Goal: Communication & Community: Share content

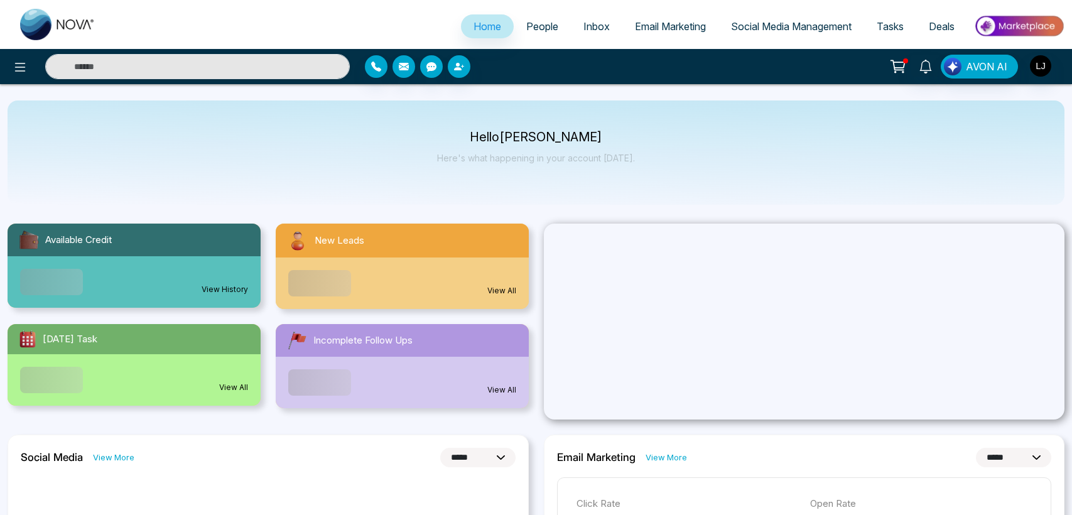
select select "*"
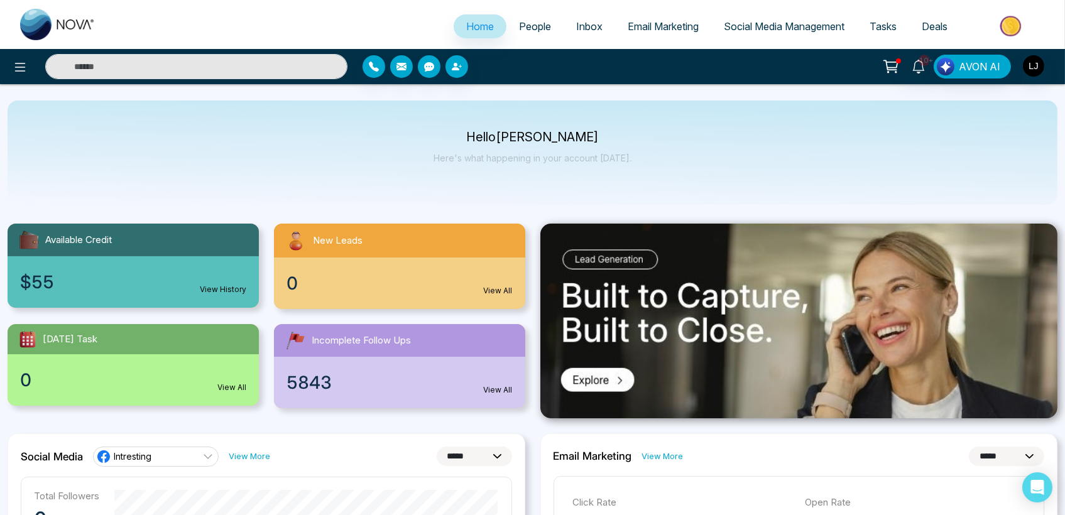
click at [756, 23] on span "Social Media Management" at bounding box center [784, 26] width 121 height 13
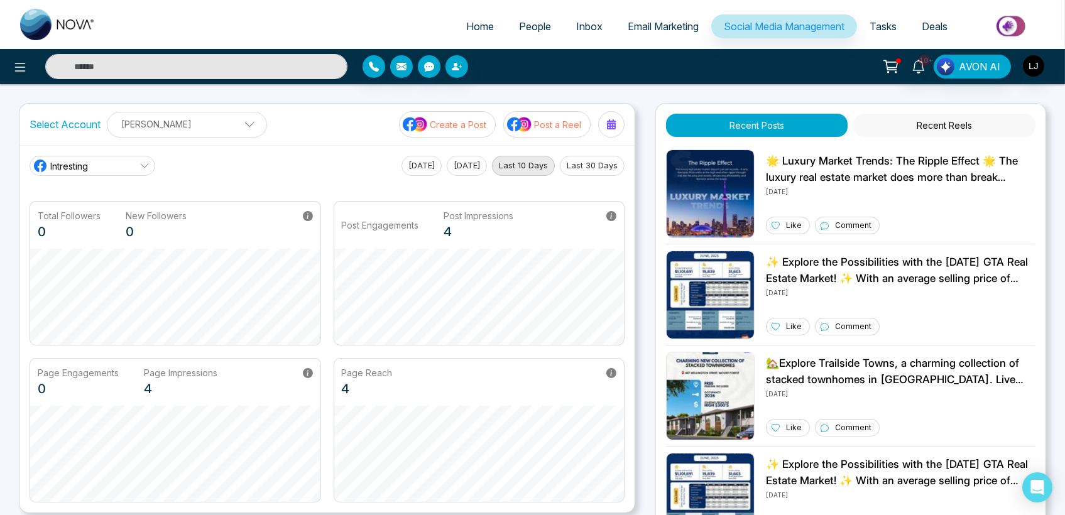
click at [114, 160] on link "Intresting" at bounding box center [93, 166] width 126 height 20
click at [188, 129] on p "Lokesh Joshi" at bounding box center [187, 124] width 144 height 21
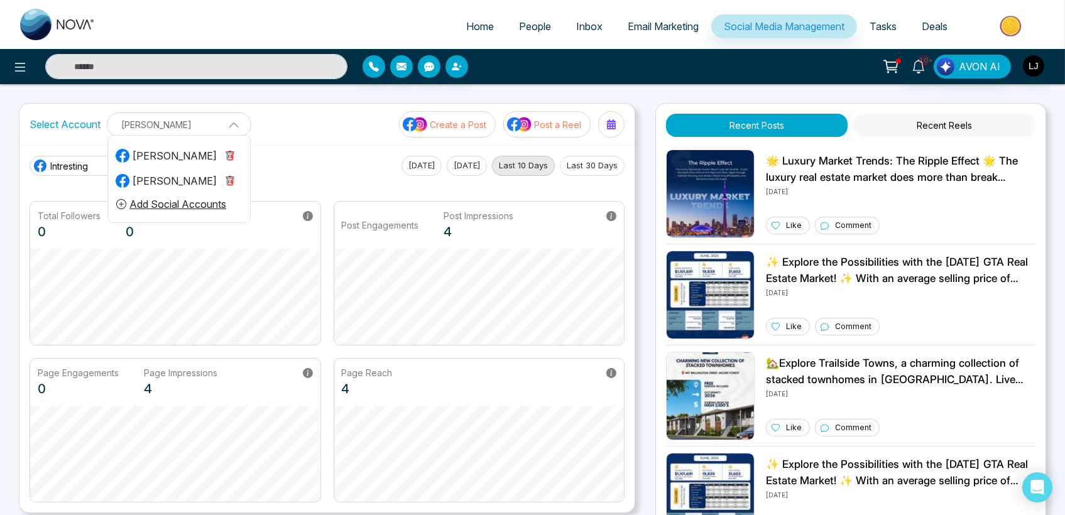
click at [168, 175] on div "Michel Williams" at bounding box center [166, 180] width 101 height 15
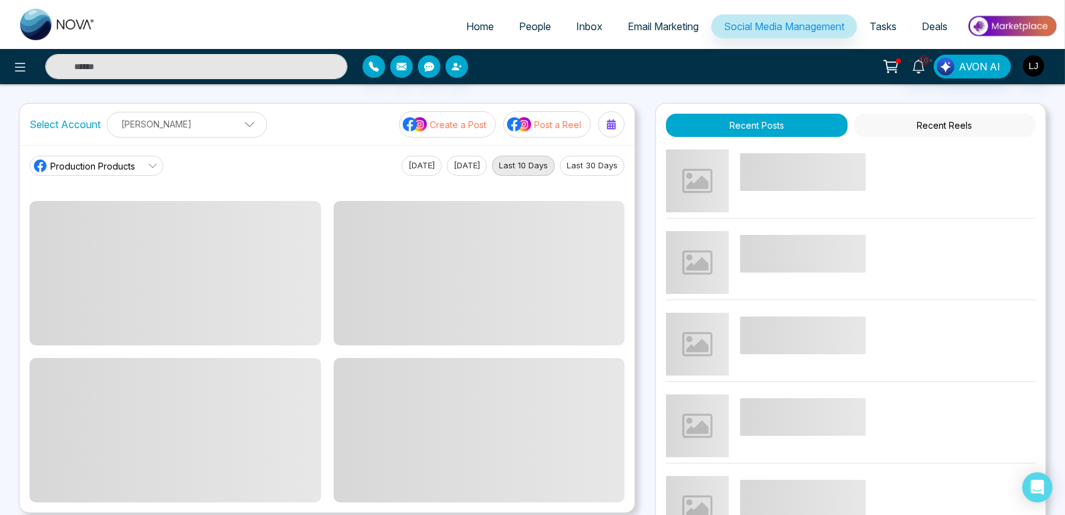
click at [76, 170] on span "Production Products" at bounding box center [92, 166] width 85 height 13
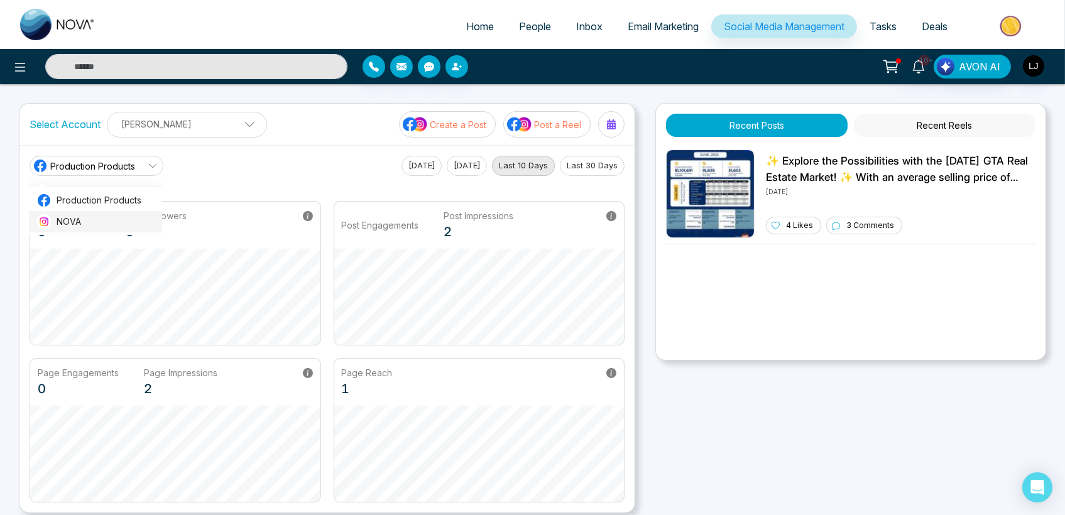
click at [87, 221] on span "NOVA" at bounding box center [106, 222] width 98 height 14
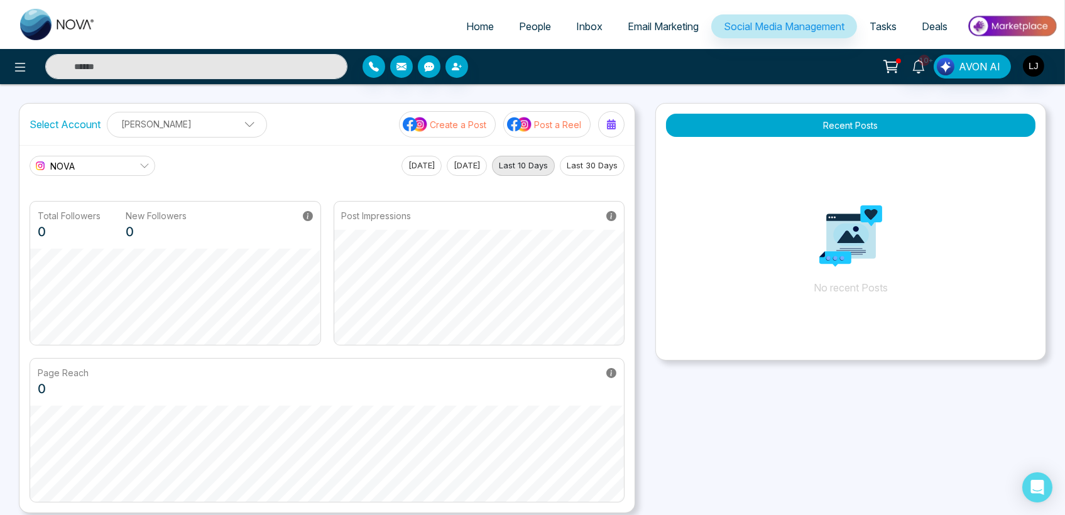
click at [472, 126] on p "Create a Post" at bounding box center [458, 124] width 57 height 13
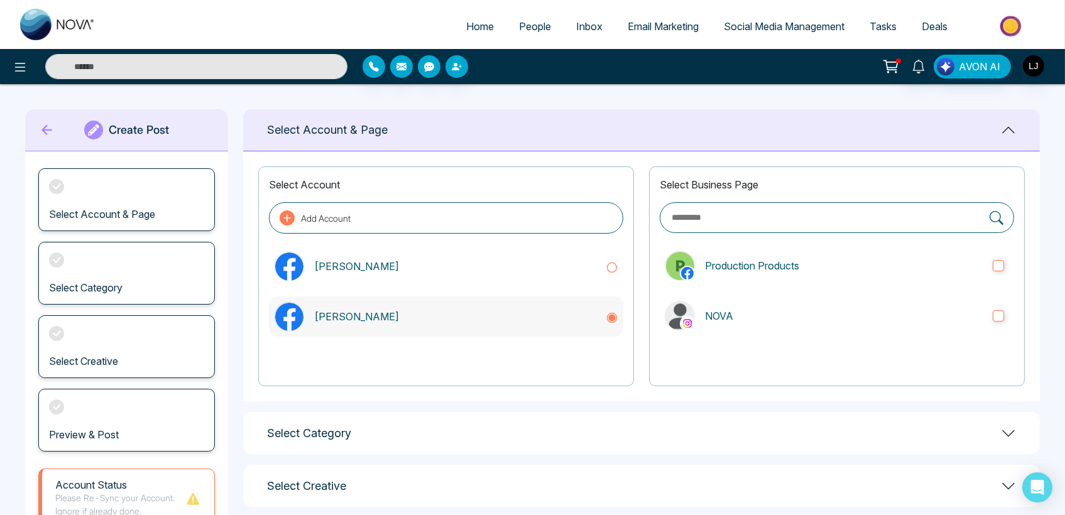
click at [402, 318] on p "Michel Williams" at bounding box center [454, 316] width 281 height 15
click at [729, 315] on p "NOVA" at bounding box center [844, 315] width 278 height 15
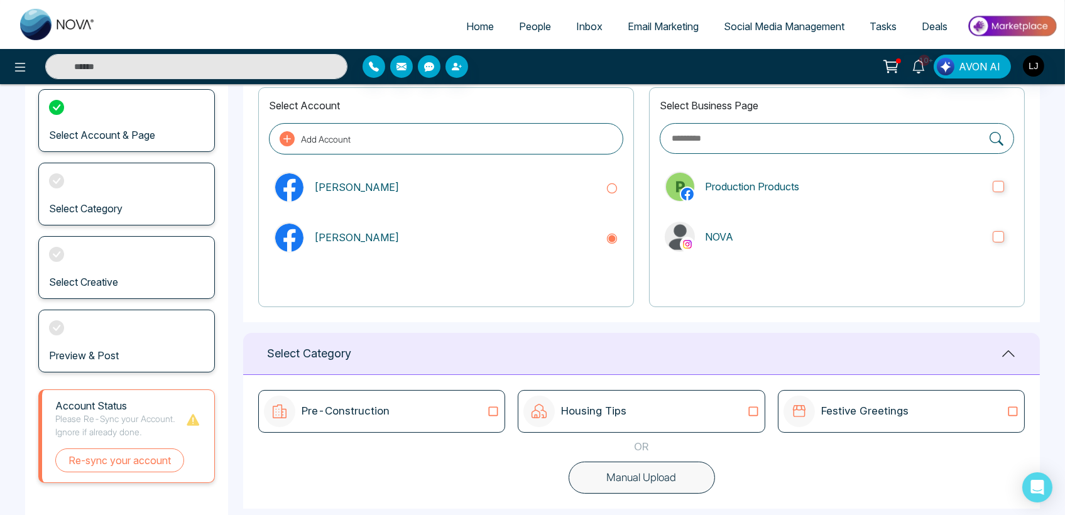
scroll to position [204, 0]
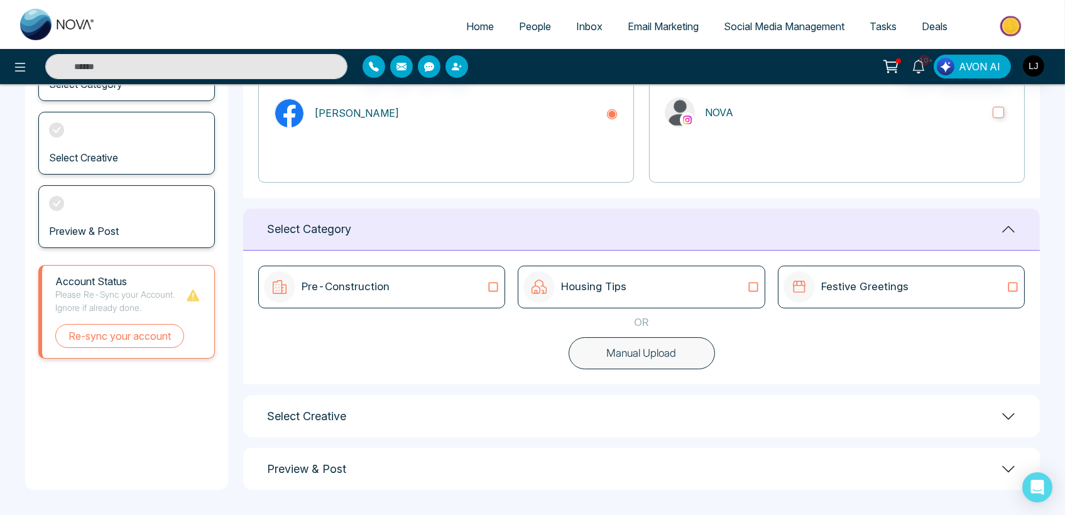
click at [490, 293] on div "Pre-Construction" at bounding box center [382, 286] width 236 height 31
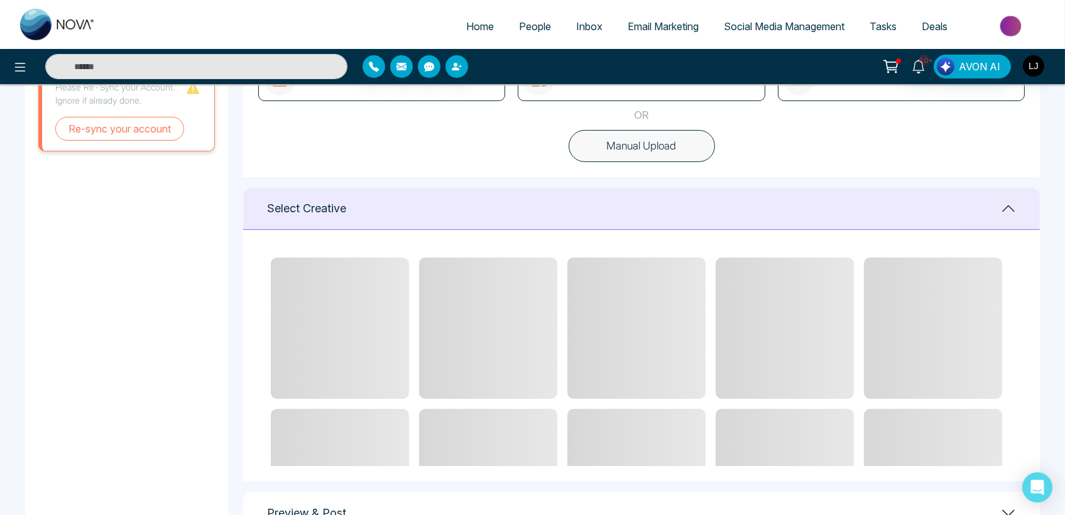
scroll to position [413, 0]
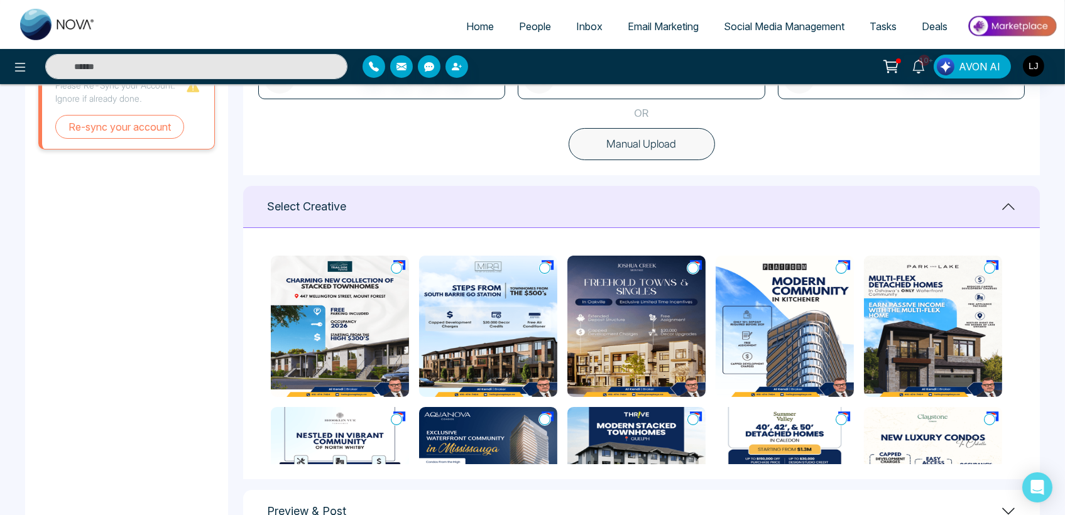
click at [399, 268] on icon at bounding box center [396, 268] width 11 height 13
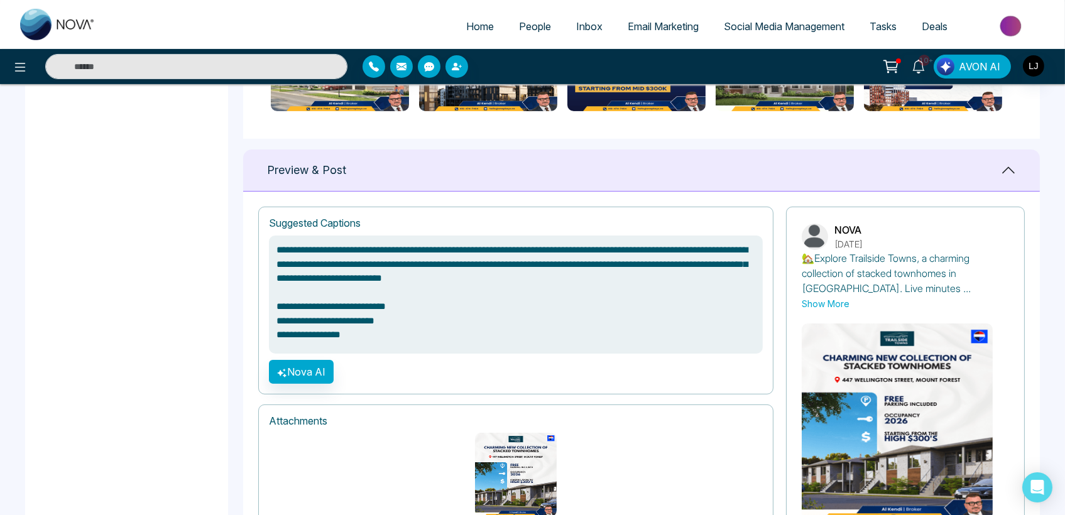
scroll to position [837, 0]
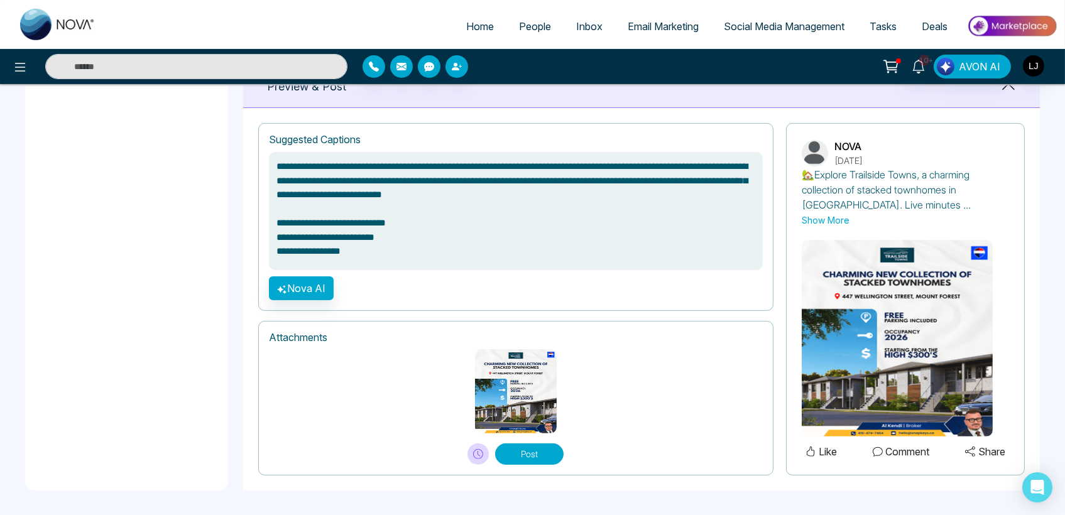
click at [532, 447] on button "Post" at bounding box center [529, 454] width 68 height 21
type textarea "**********"
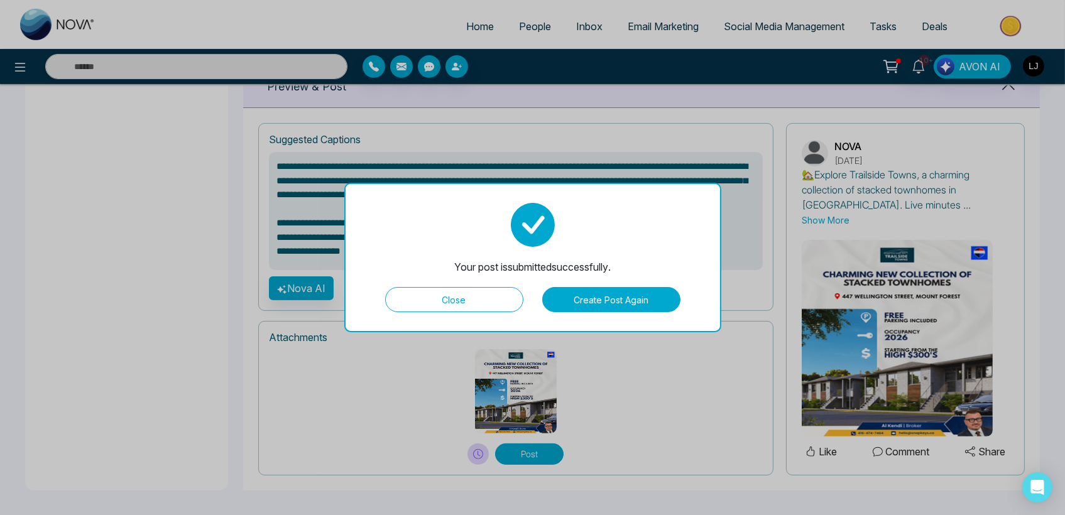
click at [493, 303] on button "Close" at bounding box center [454, 299] width 138 height 25
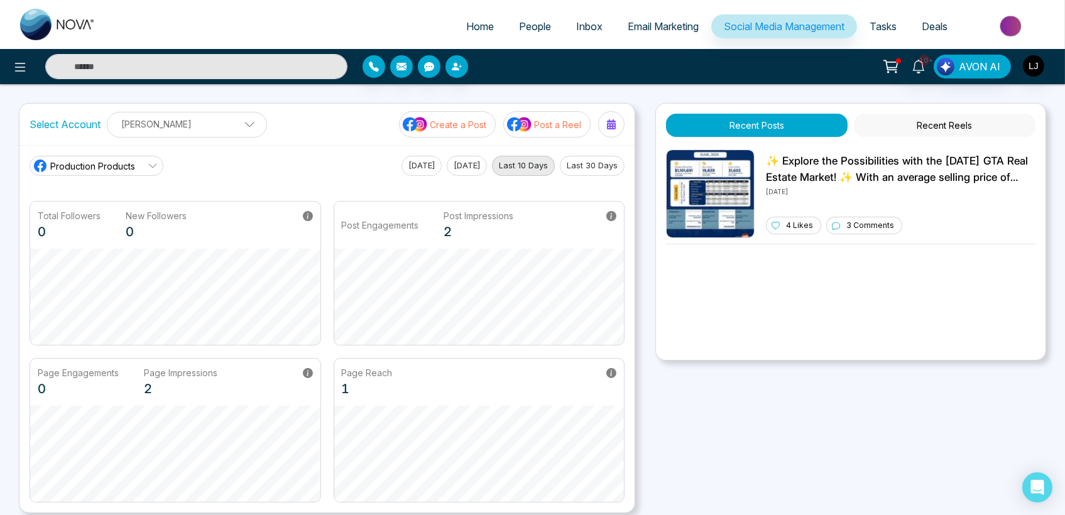
click at [125, 168] on span "Production Products" at bounding box center [92, 166] width 85 height 13
click at [101, 220] on span "NOVA" at bounding box center [106, 222] width 98 height 14
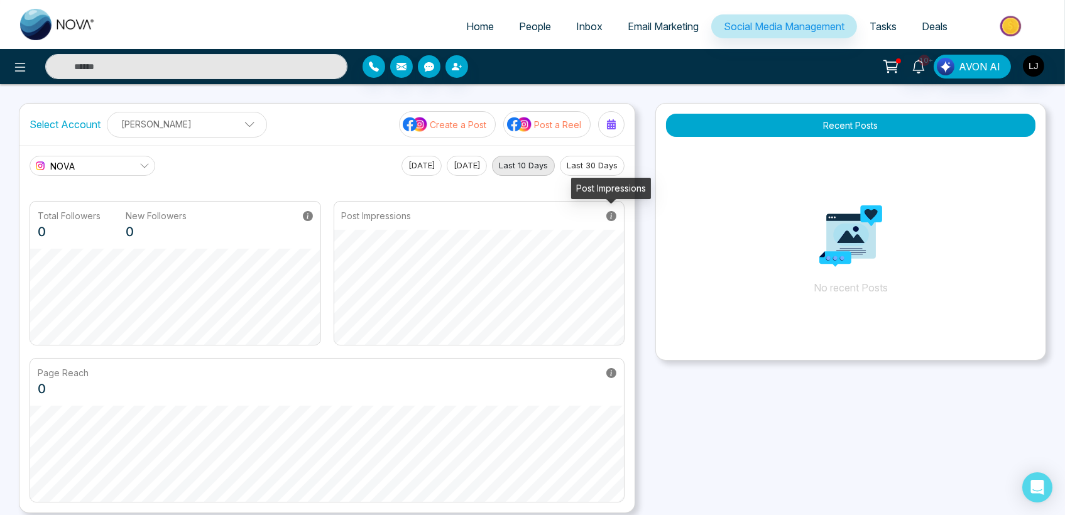
click at [611, 217] on icon at bounding box center [611, 216] width 10 height 10
click at [283, 8] on div "Home People Inbox Email Marketing Social Media Management Tasks Deals" at bounding box center [532, 24] width 1065 height 49
click at [274, 30] on ul "Home People Inbox Email Marketing Social Media Management Tasks Deals" at bounding box center [582, 27] width 949 height 35
drag, startPoint x: 911, startPoint y: 69, endPoint x: 907, endPoint y: 86, distance: 17.5
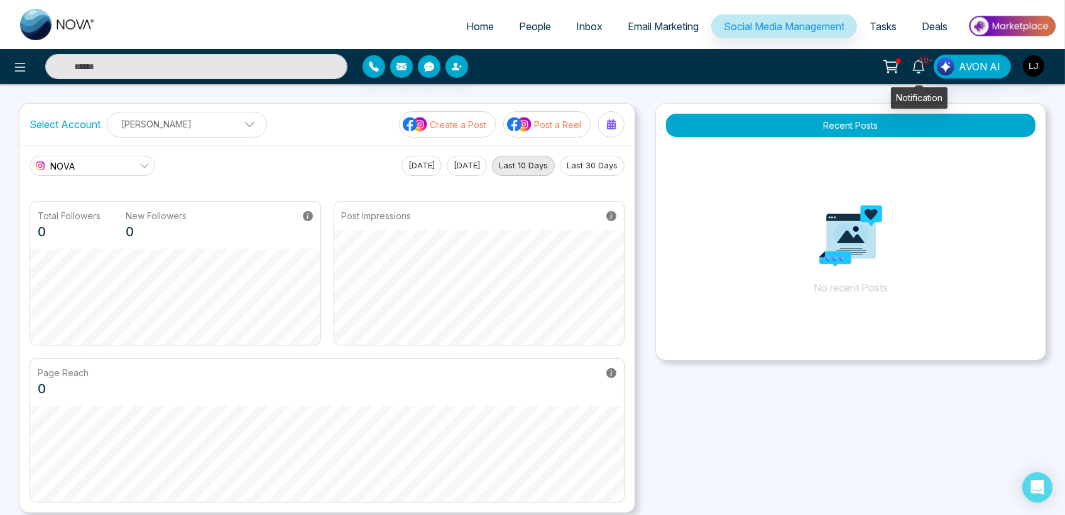
click at [911, 70] on link "10+" at bounding box center [918, 66] width 30 height 22
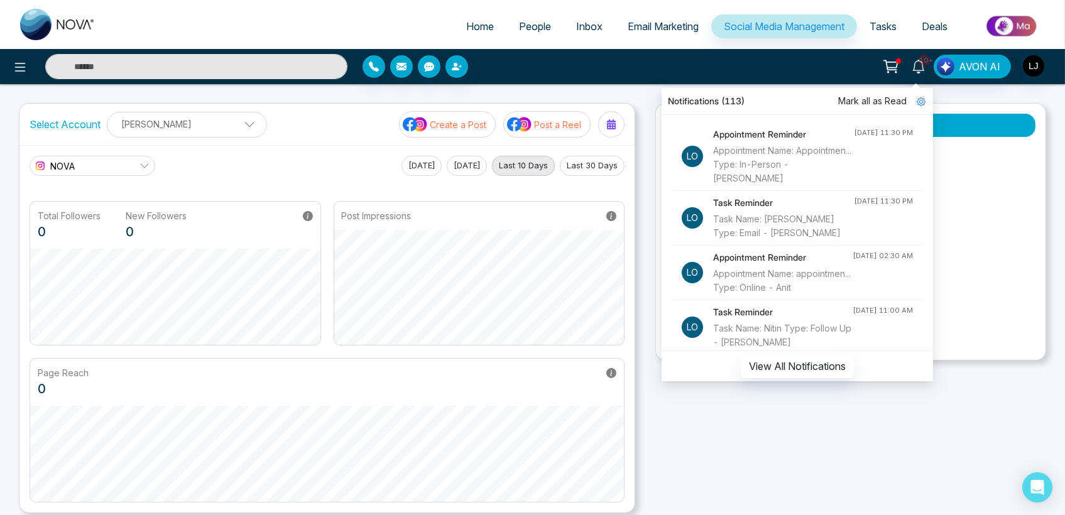
click at [351, 31] on ul "Home People Inbox Email Marketing Social Media Management Tasks Deals" at bounding box center [582, 27] width 949 height 35
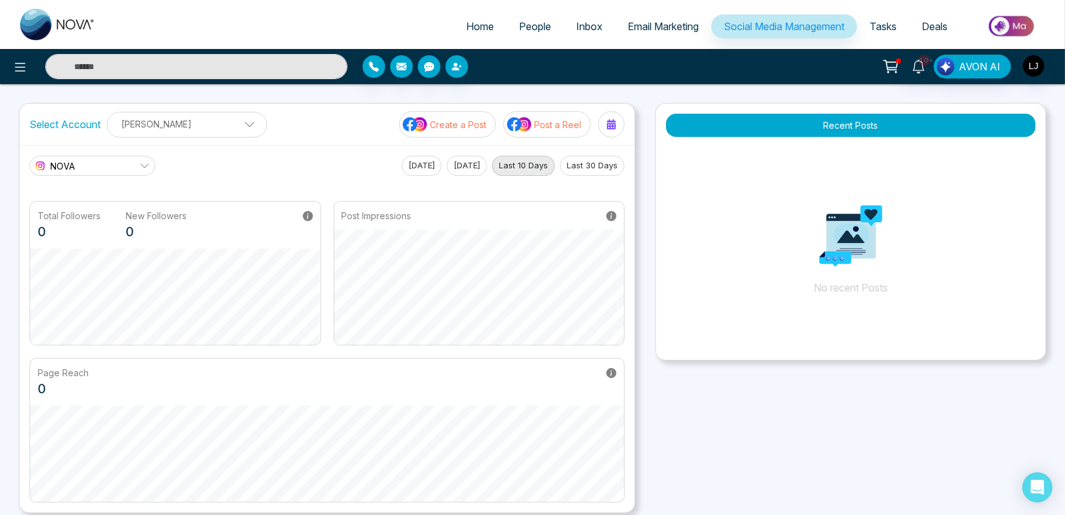
click at [447, 123] on p "Create a Post" at bounding box center [458, 124] width 57 height 13
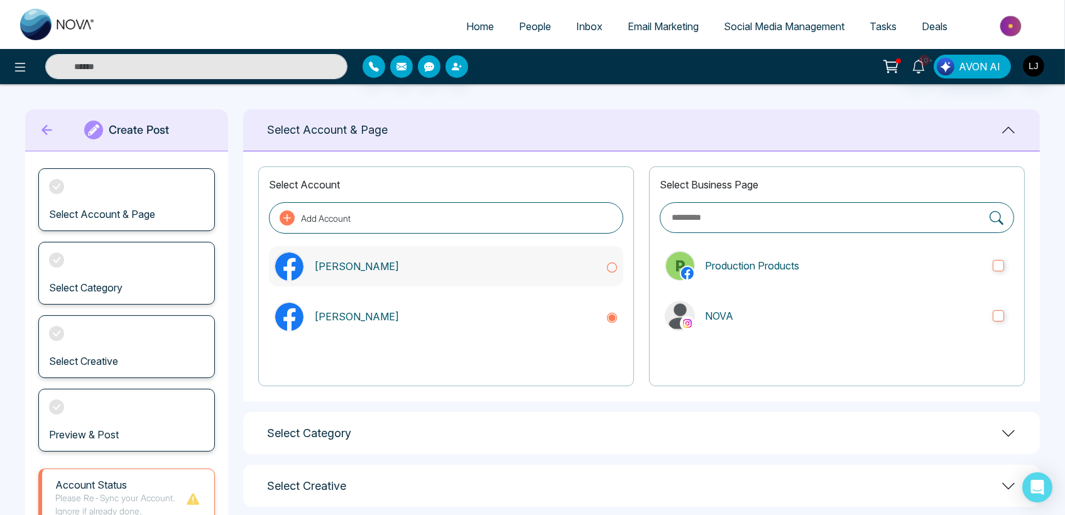
click at [481, 260] on p "[PERSON_NAME]" at bounding box center [454, 266] width 281 height 15
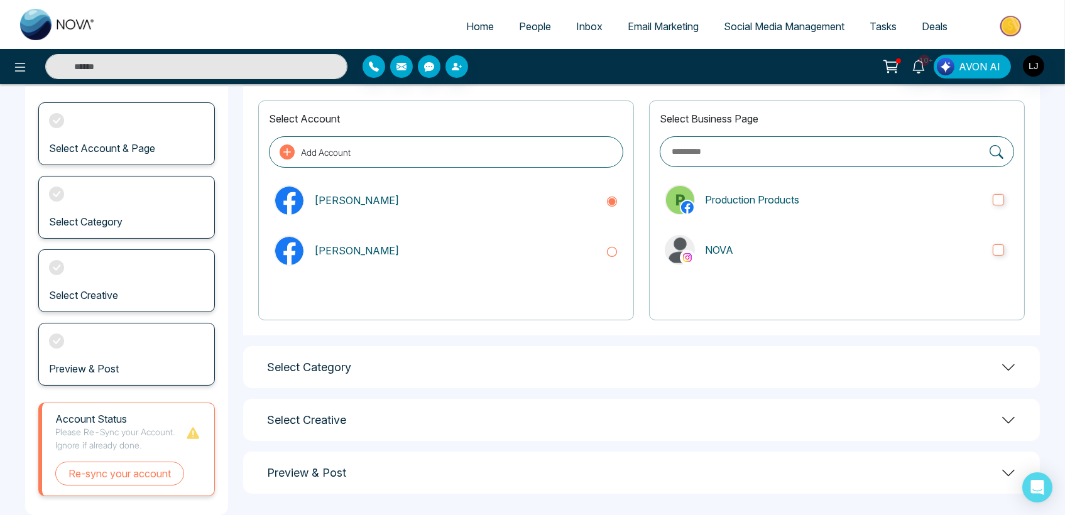
scroll to position [70, 0]
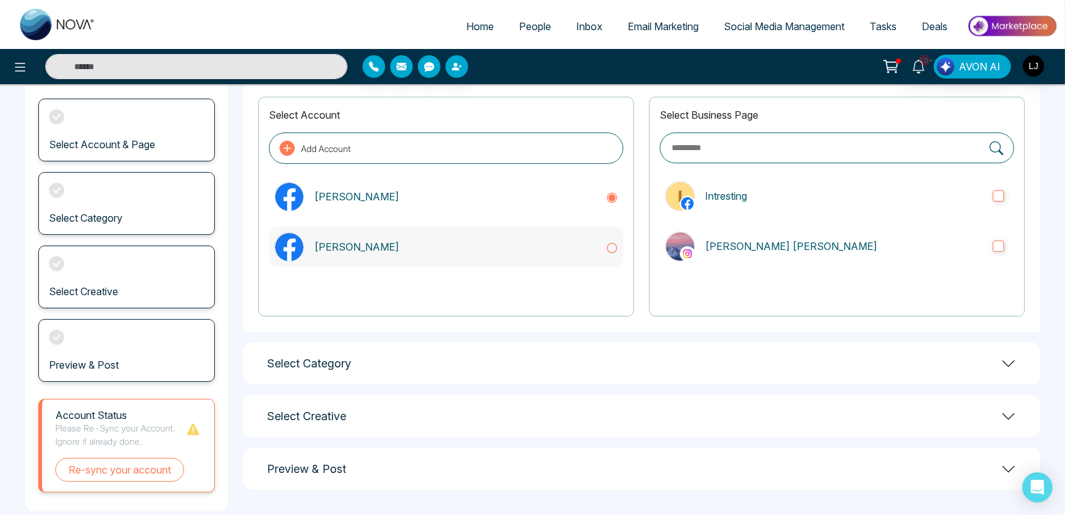
click at [460, 239] on p "Michel Williams" at bounding box center [454, 246] width 281 height 15
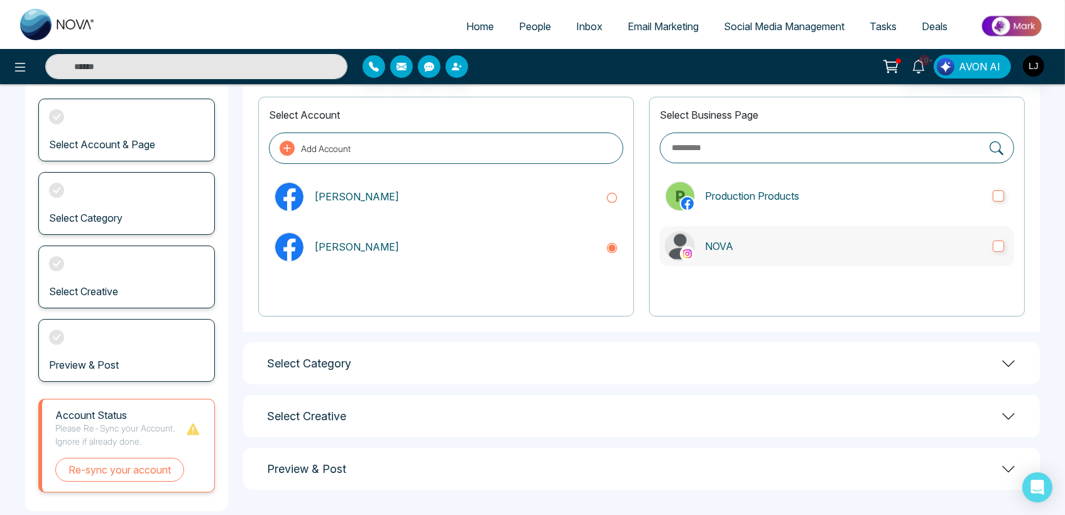
click at [753, 237] on label "NOVA" at bounding box center [837, 246] width 354 height 40
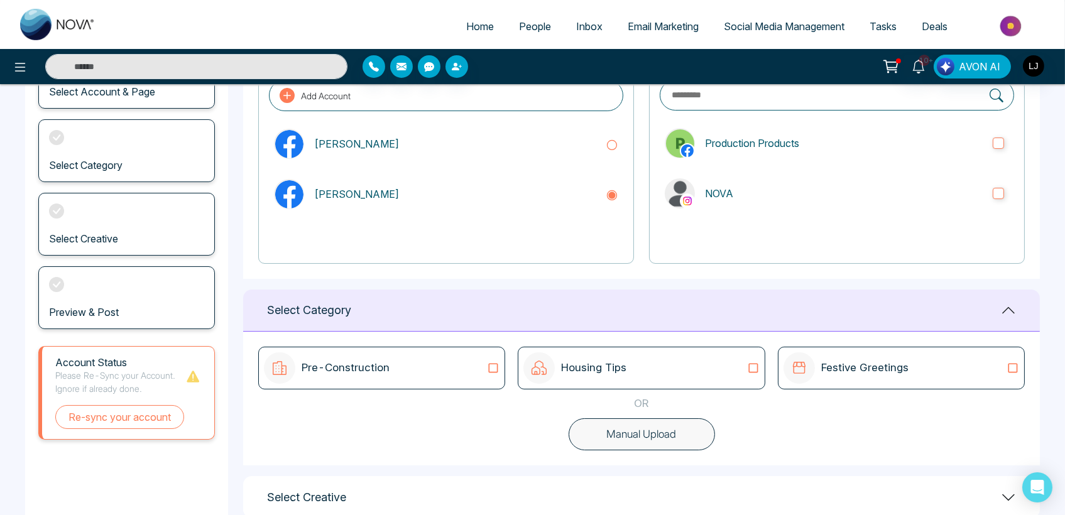
scroll to position [204, 0]
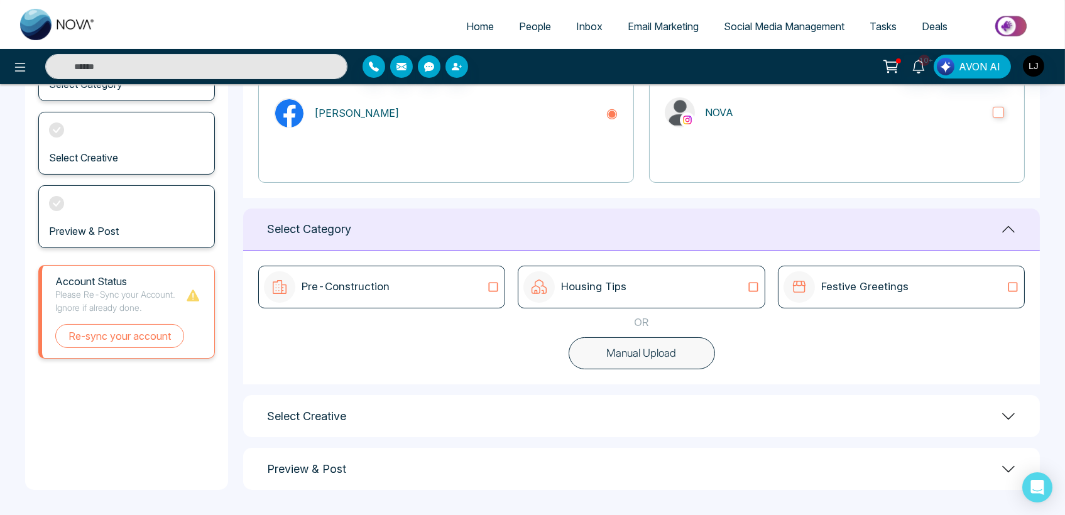
click at [488, 283] on icon at bounding box center [493, 287] width 16 height 13
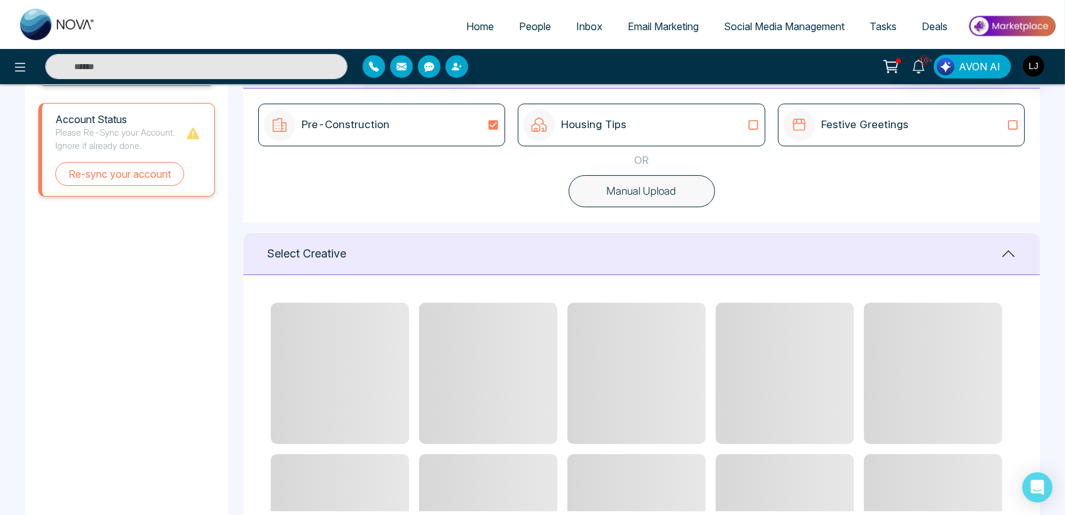
scroll to position [455, 0]
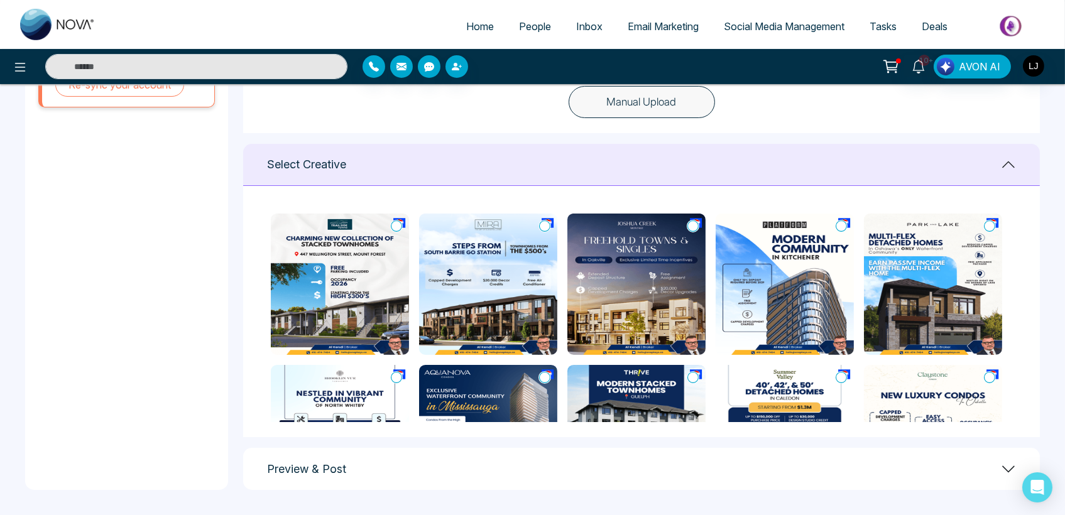
click at [392, 227] on icon at bounding box center [396, 226] width 11 height 13
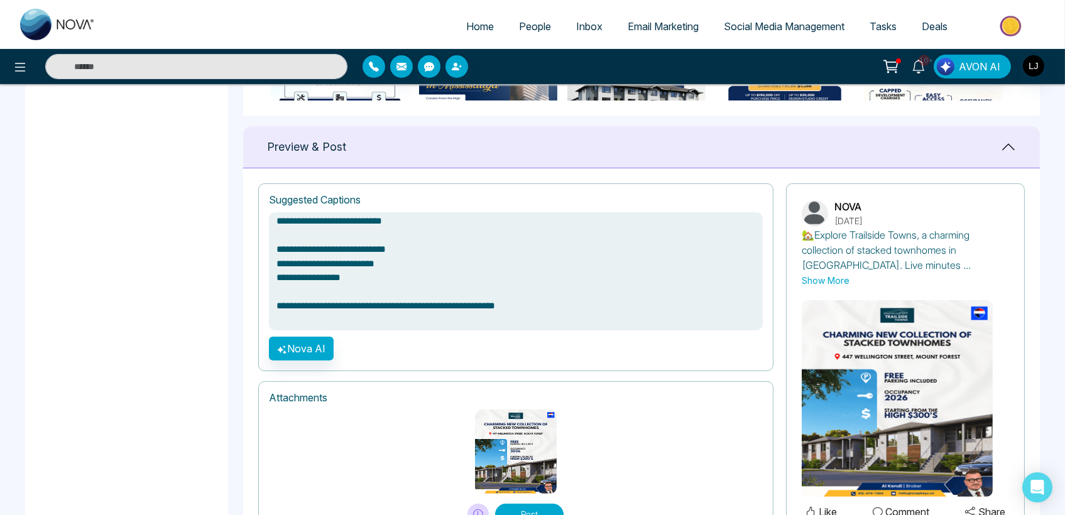
scroll to position [52, 0]
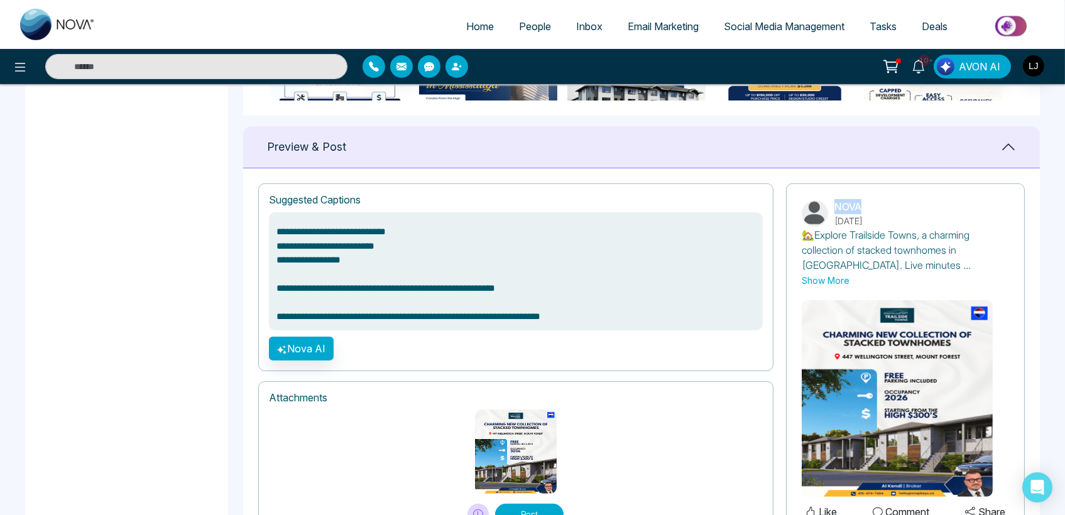
drag, startPoint x: 838, startPoint y: 206, endPoint x: 880, endPoint y: 207, distance: 41.5
click at [863, 207] on p "NOVA" at bounding box center [848, 206] width 28 height 15
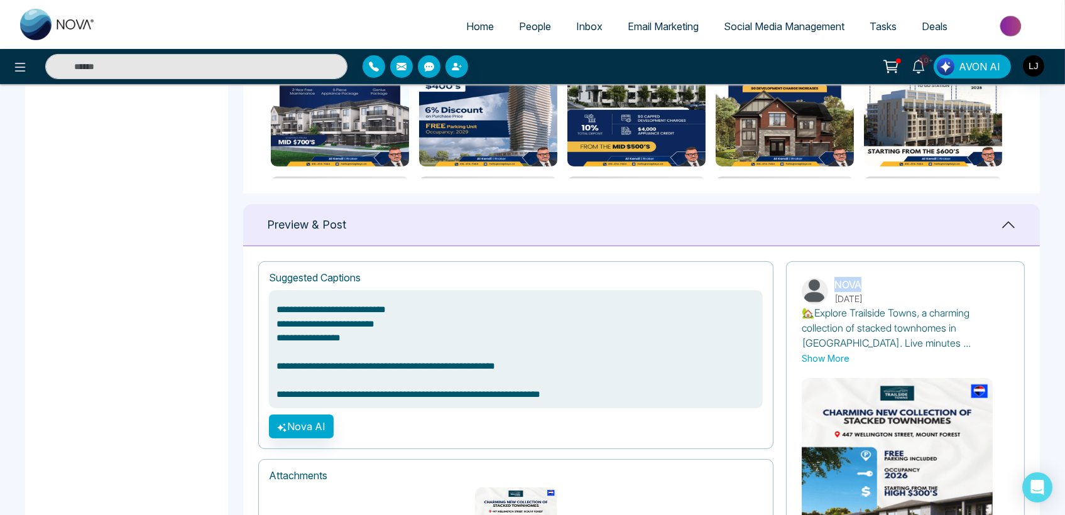
scroll to position [837, 0]
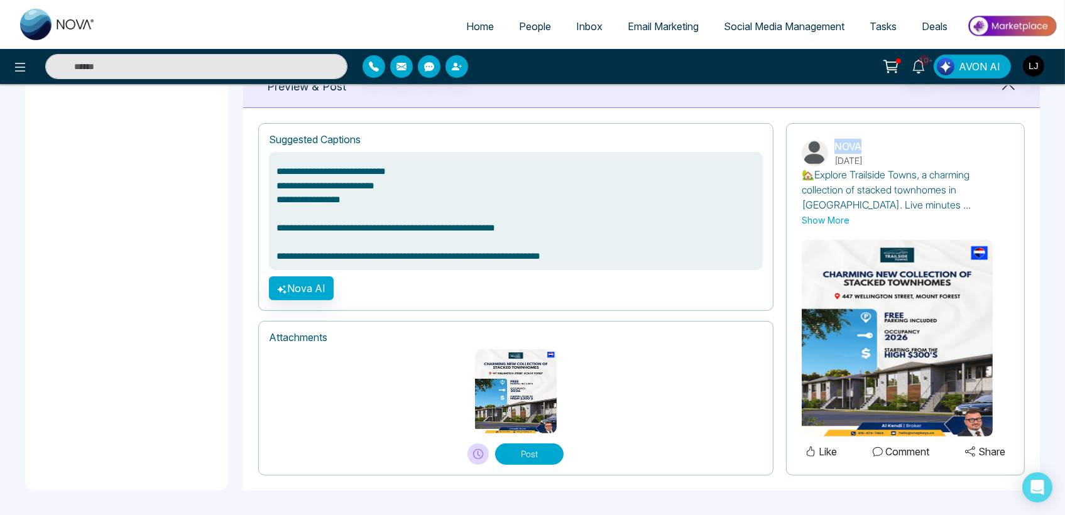
click at [536, 450] on button "Post" at bounding box center [529, 454] width 68 height 21
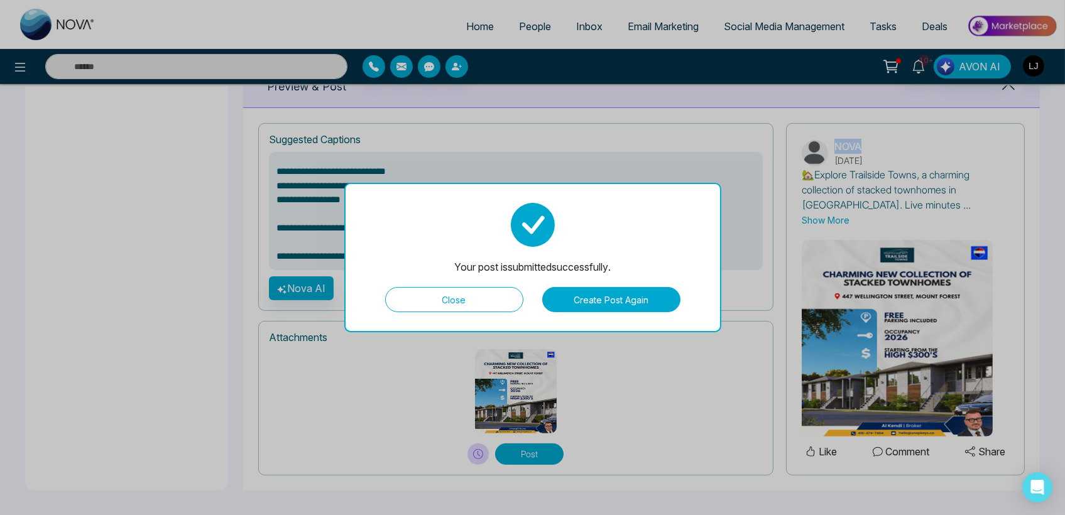
drag, startPoint x: 445, startPoint y: 260, endPoint x: 623, endPoint y: 260, distance: 178.4
click at [623, 260] on div "Your post is submitted successfully. Close Create Post Again" at bounding box center [532, 258] width 377 height 150
click at [444, 305] on button "Close" at bounding box center [454, 299] width 138 height 25
type textarea "**********"
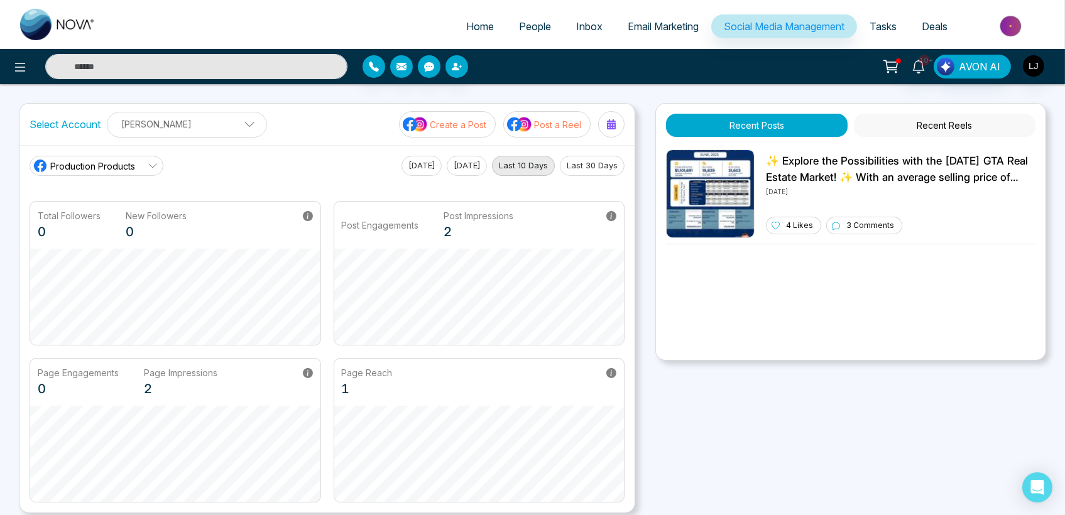
click at [114, 161] on span "Production Products" at bounding box center [92, 166] width 85 height 13
click at [76, 222] on span "NOVA" at bounding box center [106, 222] width 98 height 14
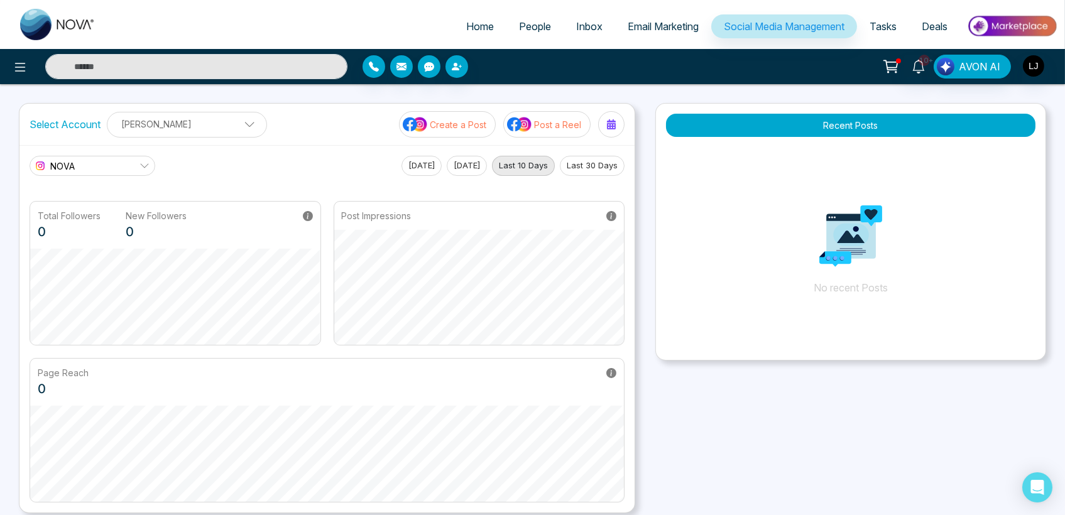
click at [265, 11] on ul "Home People Inbox Email Marketing Social Media Management Tasks Deals" at bounding box center [582, 27] width 949 height 35
click at [265, 22] on ul "Home People Inbox Email Marketing Social Media Management Tasks Deals" at bounding box center [582, 27] width 949 height 35
click at [453, 120] on p "Create a Post" at bounding box center [458, 124] width 57 height 13
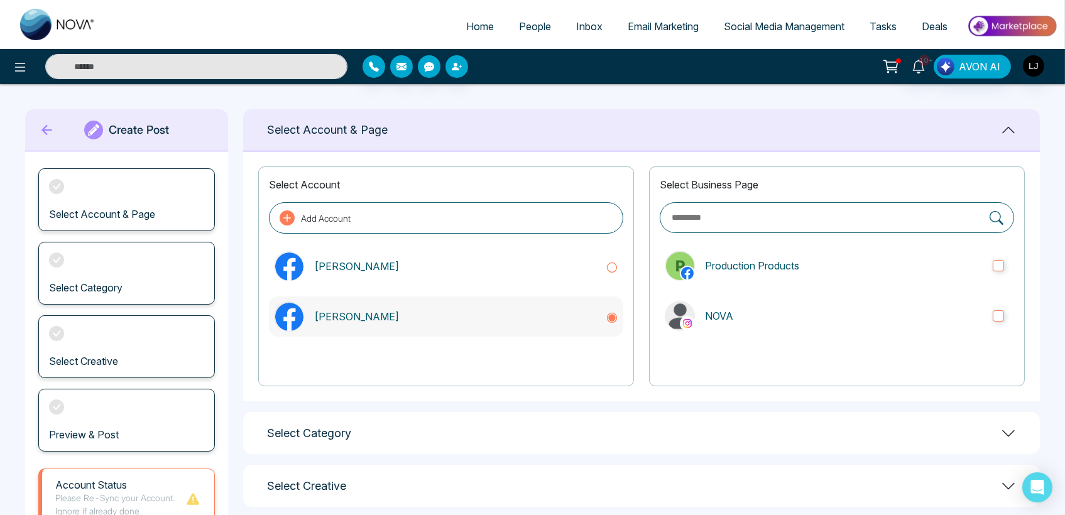
click at [457, 330] on div "Michel Williams" at bounding box center [446, 317] width 354 height 40
click at [728, 317] on p "NOVA" at bounding box center [844, 315] width 278 height 15
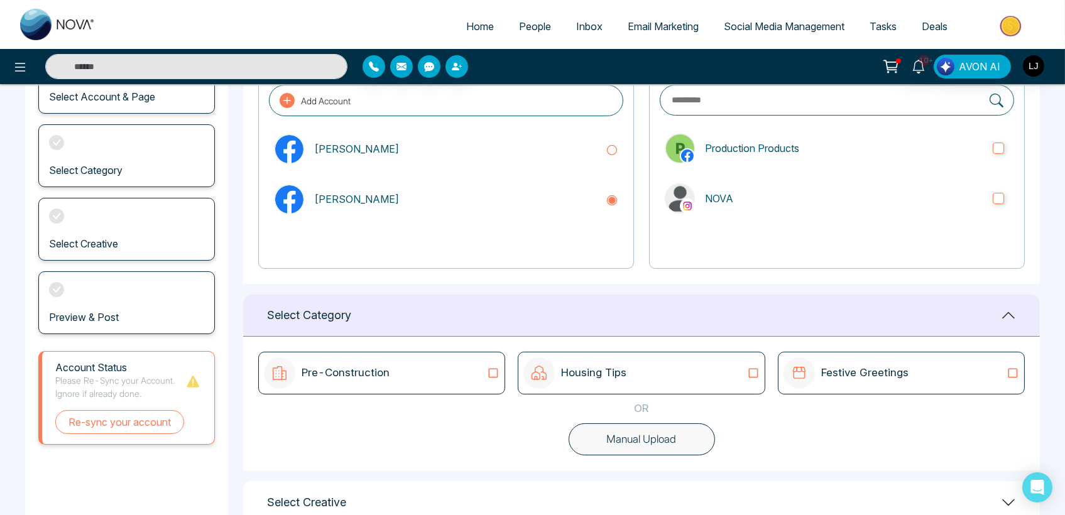
scroll to position [204, 0]
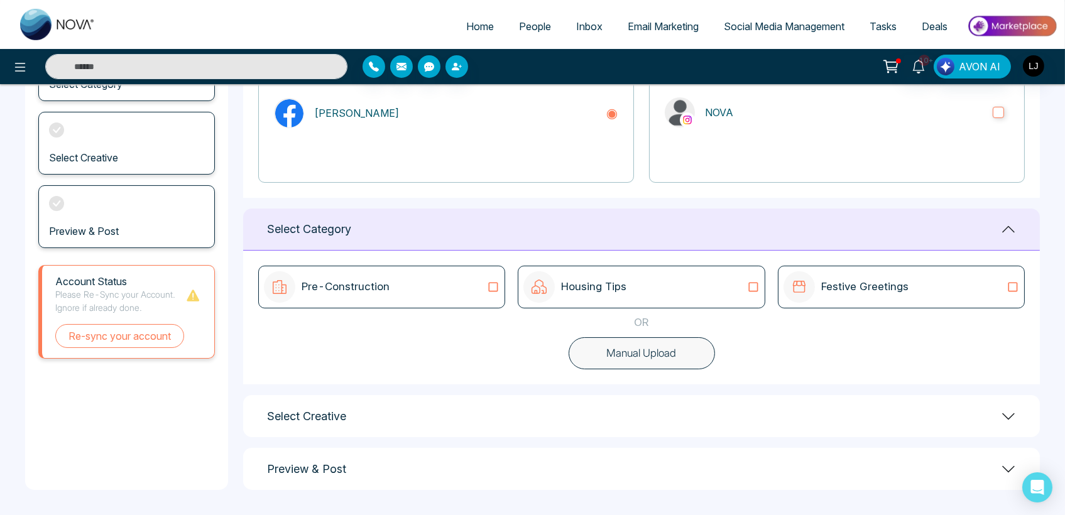
click at [481, 293] on div "Pre-Construction" at bounding box center [382, 286] width 236 height 31
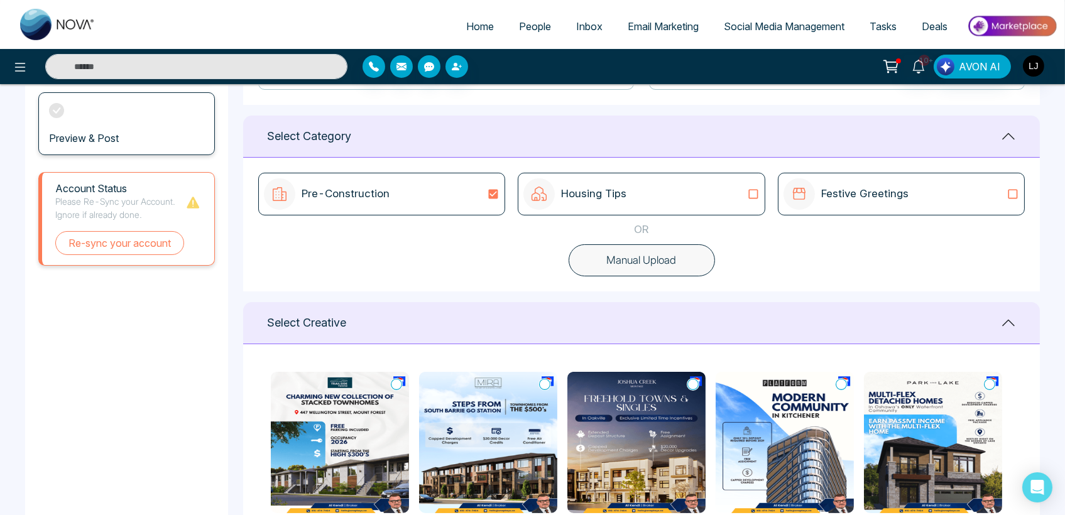
scroll to position [455, 0]
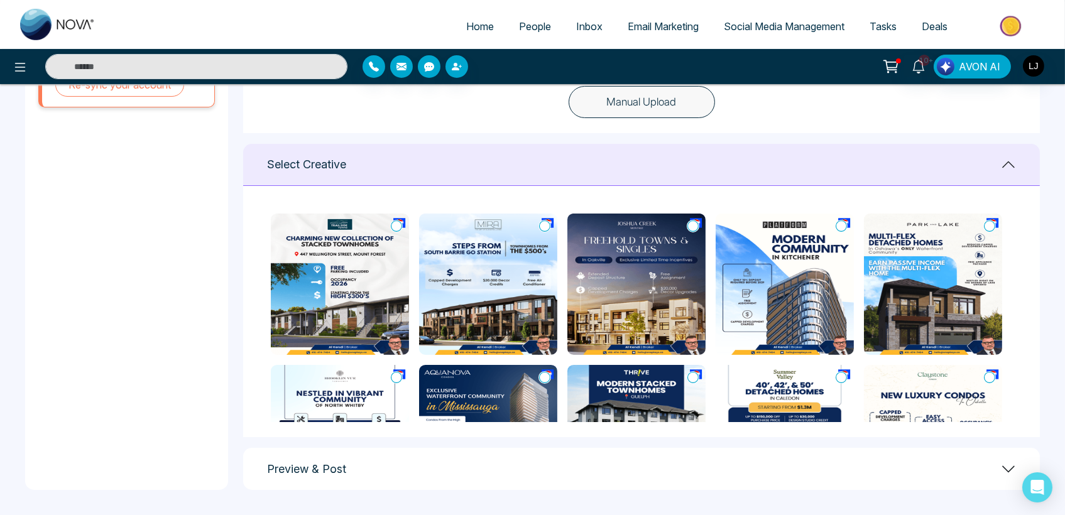
click at [396, 224] on icon at bounding box center [396, 226] width 11 height 13
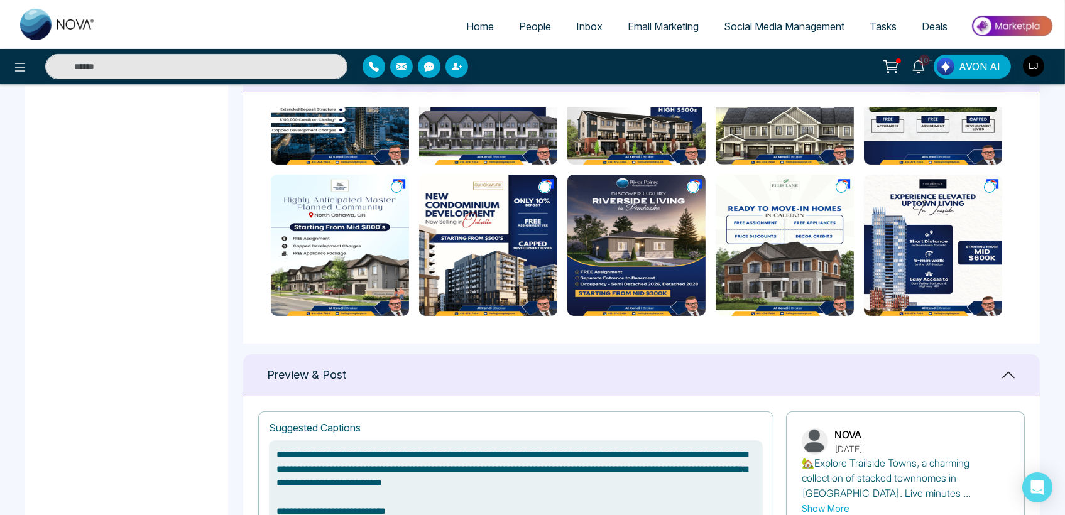
scroll to position [837, 0]
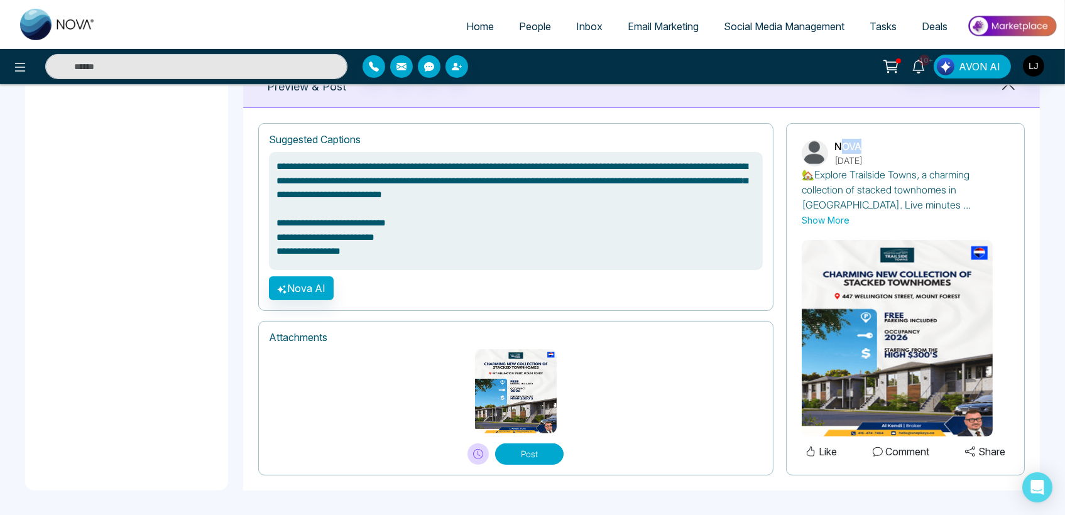
drag, startPoint x: 841, startPoint y: 148, endPoint x: 859, endPoint y: 148, distance: 18.2
click at [859, 148] on p "NOVA" at bounding box center [848, 146] width 28 height 15
drag, startPoint x: 297, startPoint y: 178, endPoint x: 374, endPoint y: 178, distance: 76.7
click at [374, 178] on textarea "**********" at bounding box center [516, 211] width 494 height 118
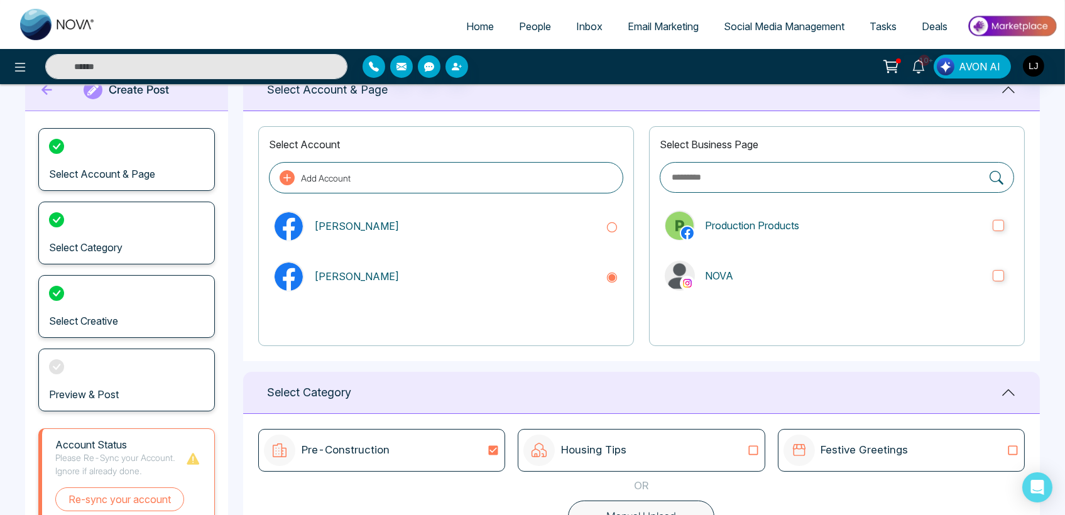
scroll to position [0, 0]
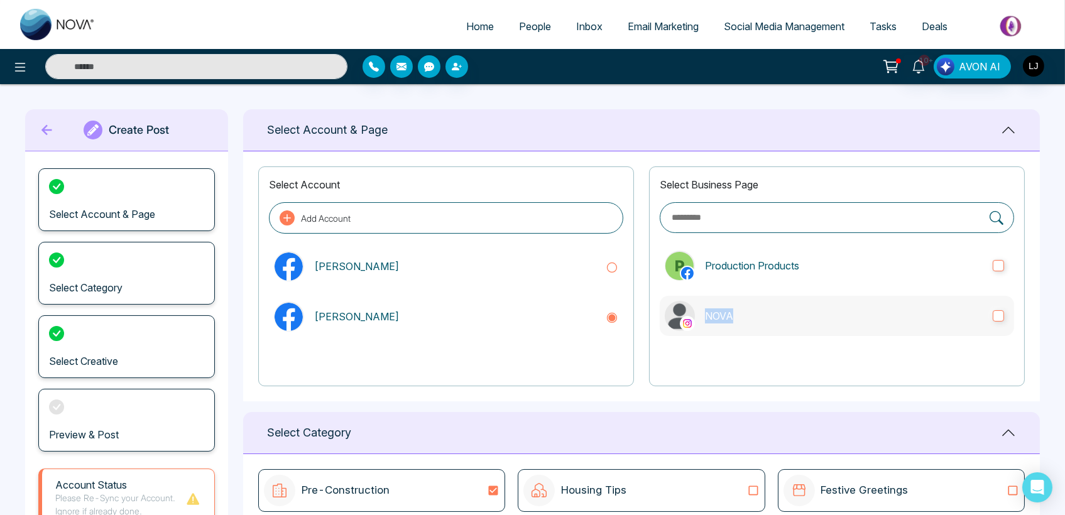
drag, startPoint x: 699, startPoint y: 318, endPoint x: 733, endPoint y: 313, distance: 33.7
click at [733, 313] on label "NOVA" at bounding box center [837, 316] width 354 height 40
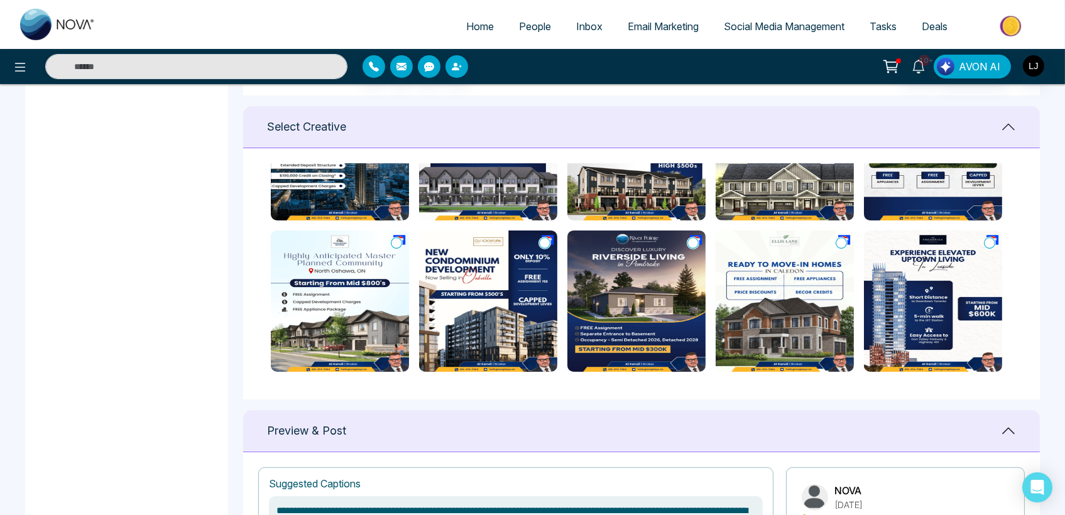
scroll to position [837, 0]
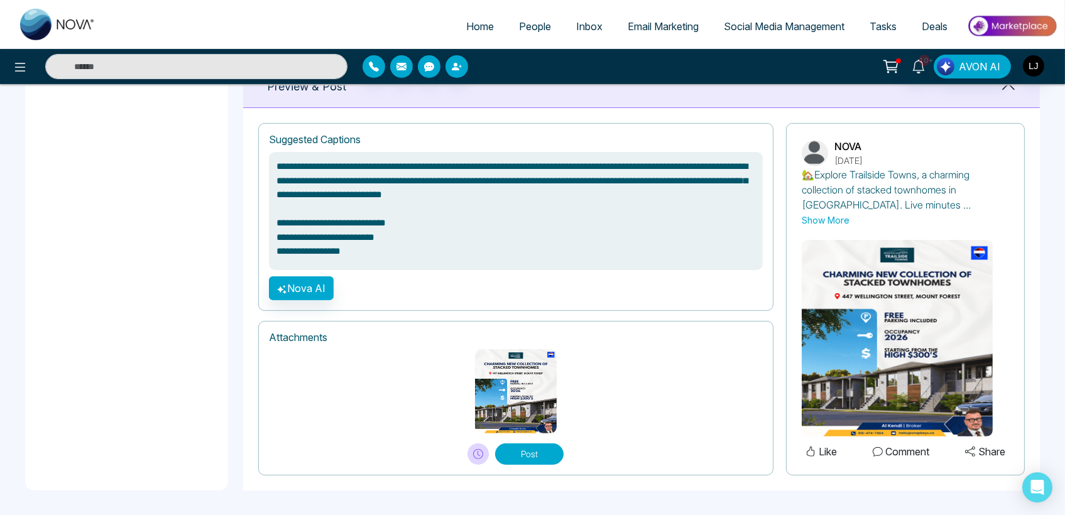
click at [540, 452] on button "Post" at bounding box center [529, 454] width 68 height 21
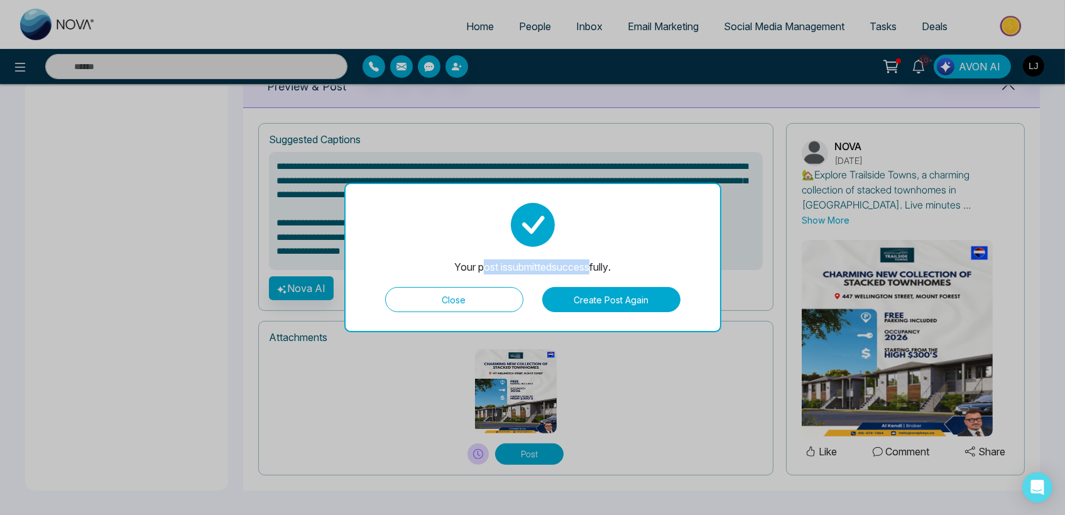
drag, startPoint x: 478, startPoint y: 269, endPoint x: 587, endPoint y: 265, distance: 109.4
click at [587, 265] on div "Your post is submitted successfully." at bounding box center [532, 266] width 156 height 15
click at [468, 308] on button "Close" at bounding box center [454, 299] width 138 height 25
type textarea "**********"
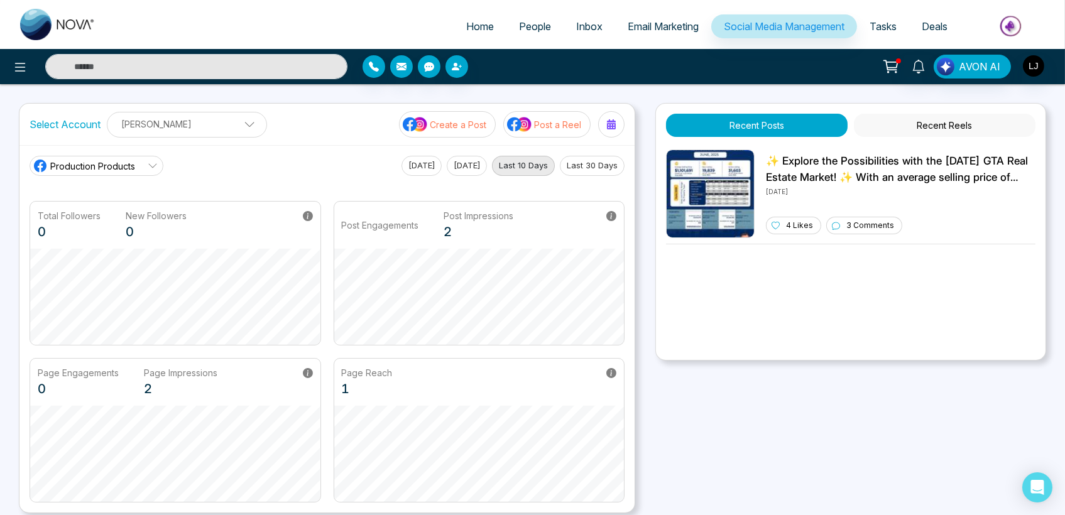
click at [126, 163] on span "Production Products" at bounding box center [92, 166] width 85 height 13
click at [100, 218] on span "NOVA" at bounding box center [106, 222] width 98 height 14
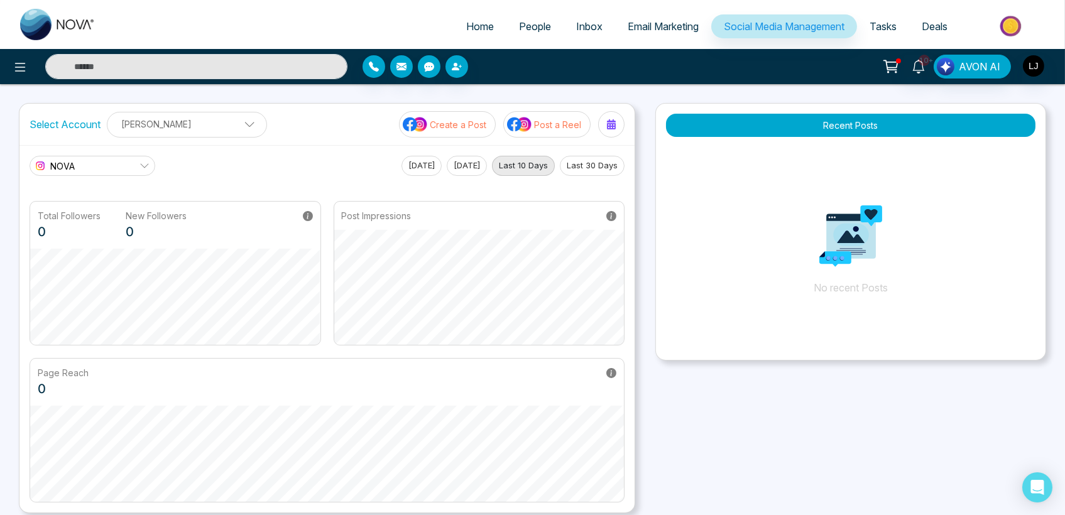
click at [131, 159] on link "NOVA" at bounding box center [93, 166] width 126 height 20
click at [1041, 62] on img "button" at bounding box center [1033, 65] width 21 height 21
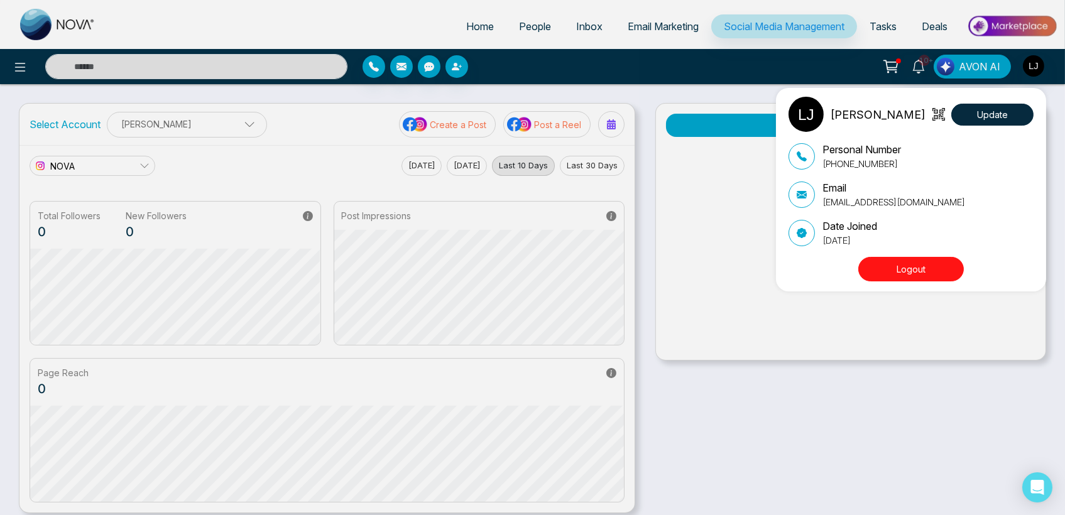
click at [877, 270] on button "Logout" at bounding box center [911, 269] width 106 height 25
